Goal: Information Seeking & Learning: Compare options

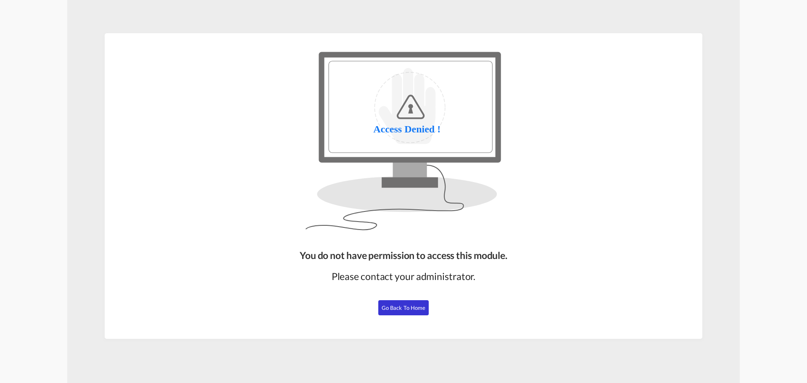
click at [416, 307] on span "Go Back to Home" at bounding box center [404, 307] width 44 height 7
